Goal: Information Seeking & Learning: Learn about a topic

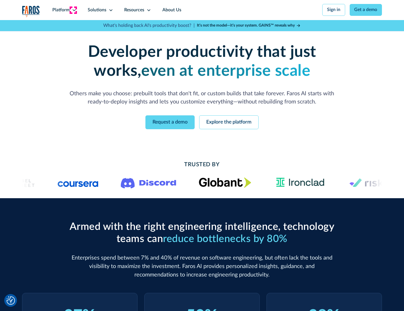
click at [73, 10] on icon at bounding box center [74, 10] width 5 height 5
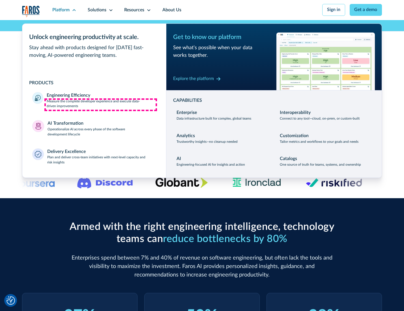
click at [101, 105] on p "Measure the complete developer experience and execute data-driven improvements" at bounding box center [101, 104] width 109 height 10
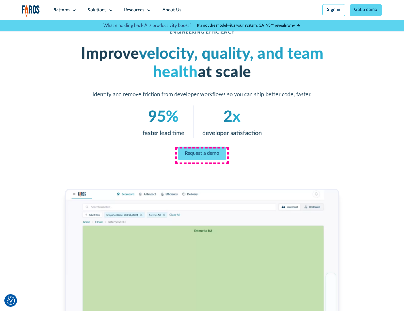
click at [202, 154] on link "Request a demo" at bounding box center [202, 154] width 48 height 14
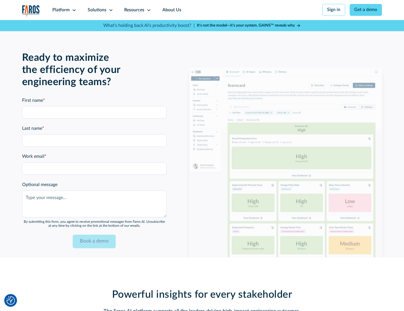
scroll to position [1232, 0]
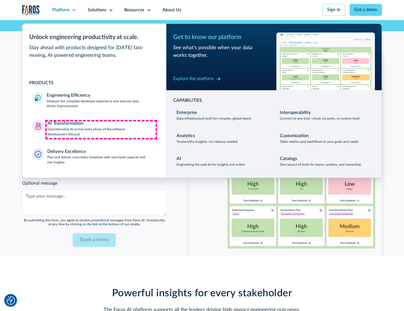
click at [101, 130] on p "Operationalize AI across every phase of the software development lifecycle" at bounding box center [102, 132] width 109 height 10
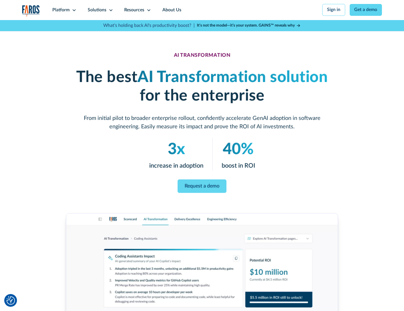
scroll to position [32, 0]
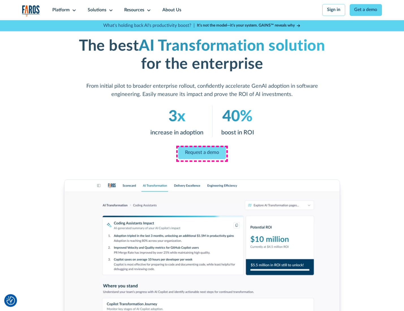
click at [202, 154] on link "Request a demo" at bounding box center [202, 152] width 48 height 13
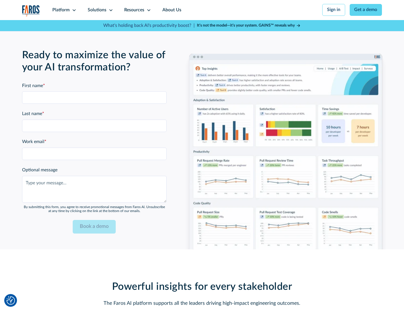
scroll to position [1368, 0]
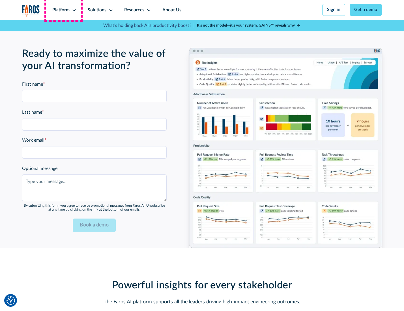
click at [63, 10] on div "Platform" at bounding box center [60, 10] width 17 height 7
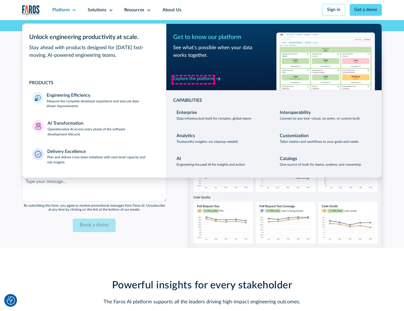
click at [193, 80] on div "Explore the platform" at bounding box center [193, 79] width 41 height 7
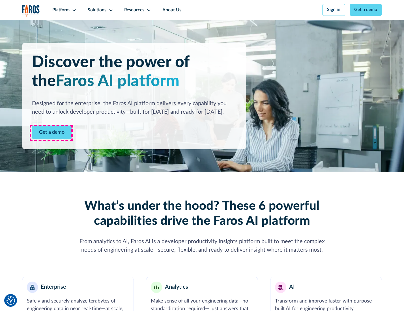
click at [51, 133] on link "Get a demo" at bounding box center [52, 133] width 40 height 14
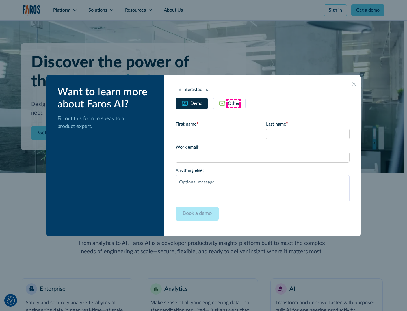
click at [234, 103] on div "Other" at bounding box center [234, 103] width 12 height 7
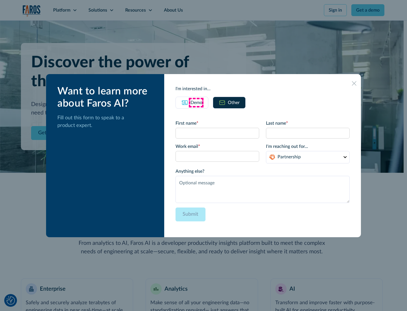
click at [196, 102] on div "Demo" at bounding box center [197, 102] width 12 height 7
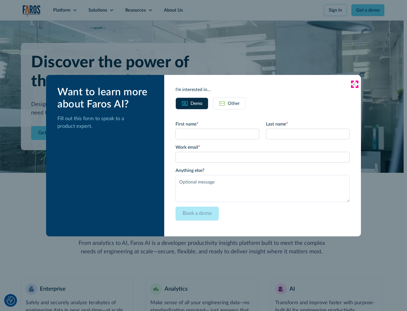
click at [355, 84] on icon at bounding box center [354, 84] width 5 height 5
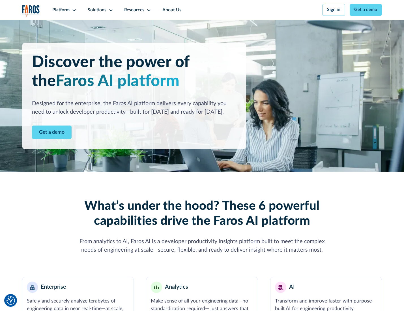
click at [73, 10] on icon at bounding box center [74, 10] width 5 height 5
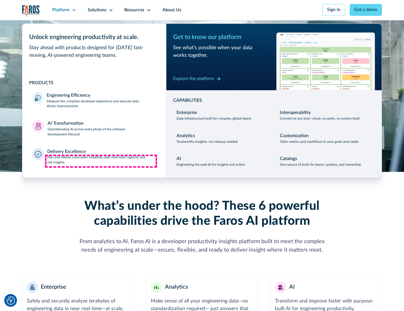
click at [101, 161] on p "Plan and deliver cross-team initiatives with next-level capacity and risk insig…" at bounding box center [101, 160] width 109 height 10
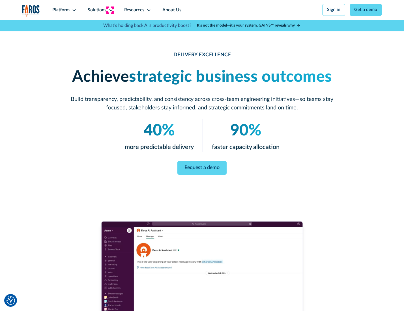
click at [110, 10] on icon at bounding box center [111, 10] width 5 height 5
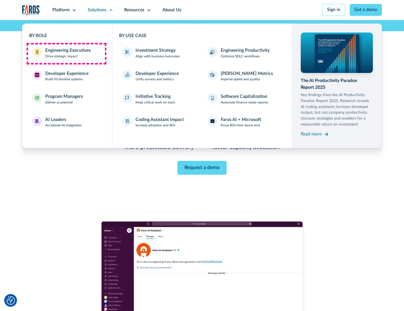
click at [66, 53] on div "Engineering Executives" at bounding box center [68, 50] width 46 height 7
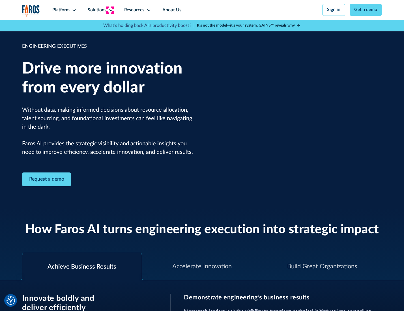
click at [110, 10] on icon at bounding box center [111, 10] width 5 height 5
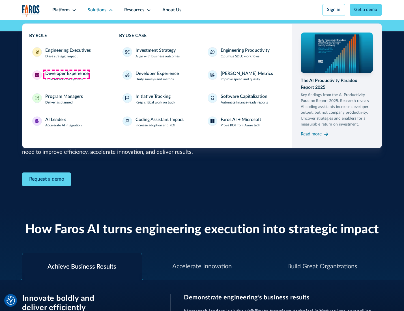
click at [66, 74] on div "Developer Experience" at bounding box center [66, 73] width 43 height 7
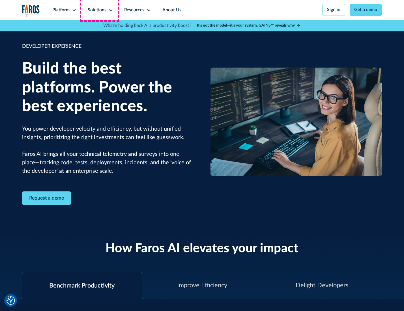
click at [100, 10] on div "Solutions" at bounding box center [97, 10] width 19 height 7
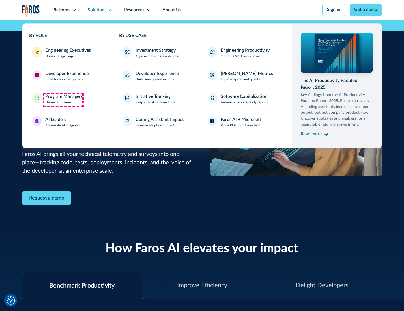
click at [63, 100] on div "Program Managers" at bounding box center [64, 96] width 38 height 7
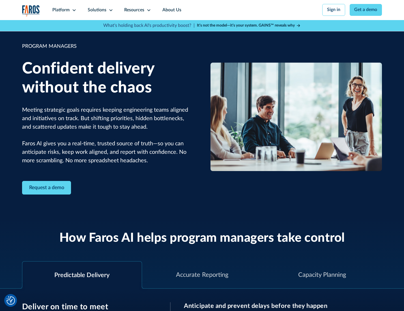
click at [110, 10] on icon at bounding box center [111, 10] width 5 height 5
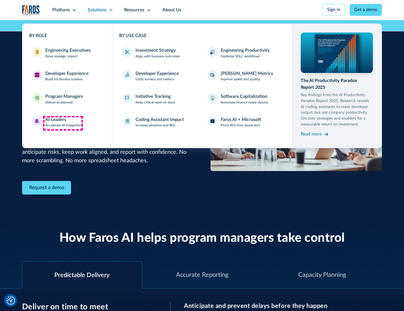
click at [63, 123] on div "AI Leaders" at bounding box center [55, 120] width 21 height 7
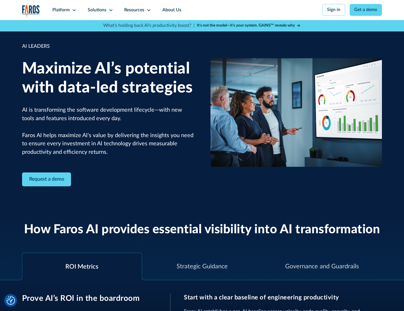
click at [110, 10] on icon at bounding box center [111, 10] width 5 height 5
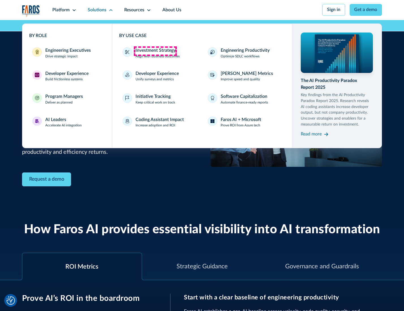
click at [155, 51] on div "Investment Strategy" at bounding box center [156, 50] width 40 height 7
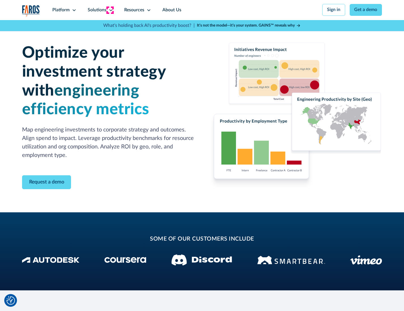
click at [110, 10] on icon at bounding box center [111, 10] width 5 height 5
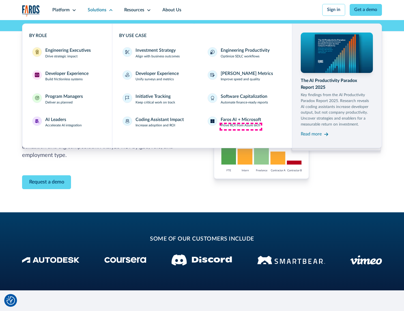
click at [241, 126] on p "Prove ROI from Azure tech" at bounding box center [241, 125] width 40 height 5
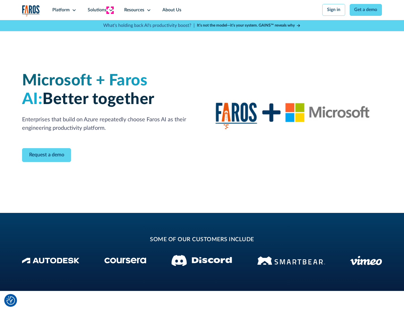
click at [110, 10] on icon at bounding box center [111, 10] width 5 height 5
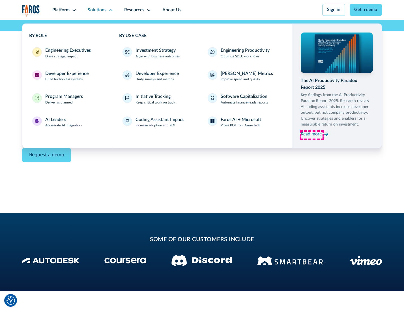
click at [312, 135] on div "Read more" at bounding box center [311, 134] width 21 height 7
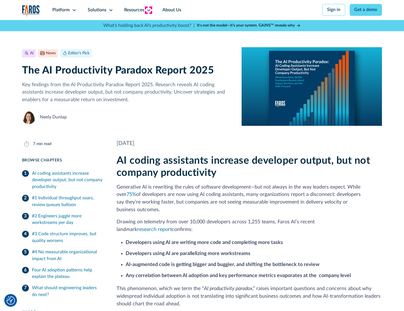
click at [148, 10] on icon at bounding box center [149, 10] width 5 height 5
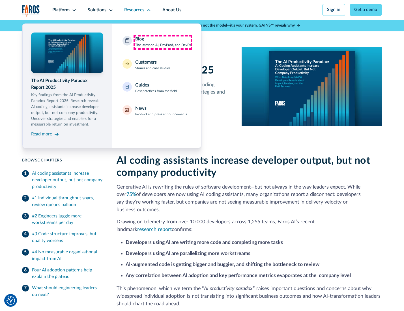
click at [163, 42] on div "Blog The latest on AI, DevProd, and DevEx" at bounding box center [163, 42] width 56 height 12
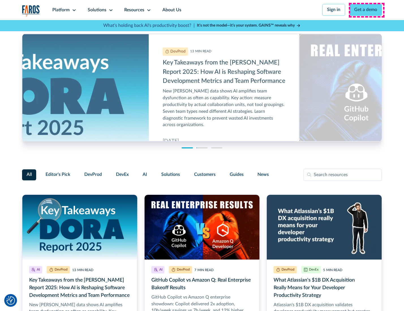
click at [366, 10] on link "Get a demo" at bounding box center [366, 10] width 33 height 12
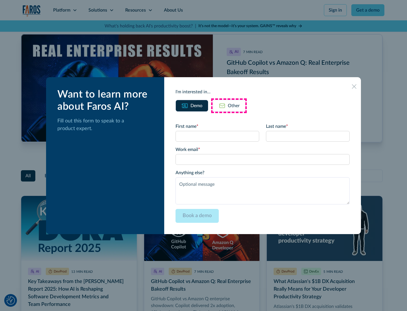
click at [229, 106] on div "Other" at bounding box center [234, 105] width 12 height 7
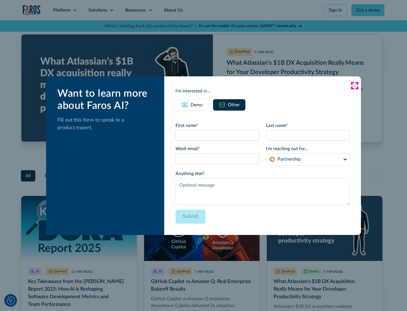
click at [355, 85] on icon at bounding box center [354, 85] width 5 height 5
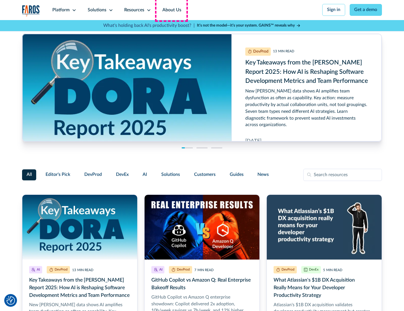
click at [171, 10] on link "About Us" at bounding box center [172, 10] width 30 height 20
